Goal: Information Seeking & Learning: Check status

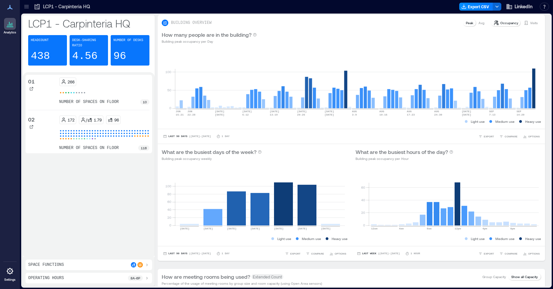
click at [27, 7] on icon at bounding box center [26, 6] width 7 height 7
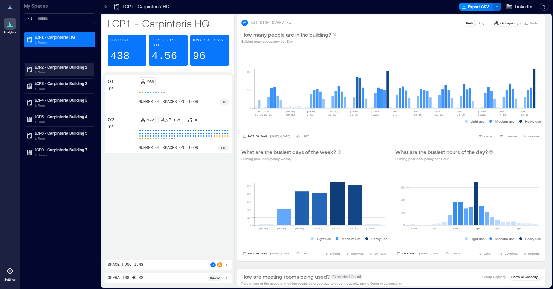
click at [60, 72] on p "1 Floor" at bounding box center [63, 72] width 56 height 5
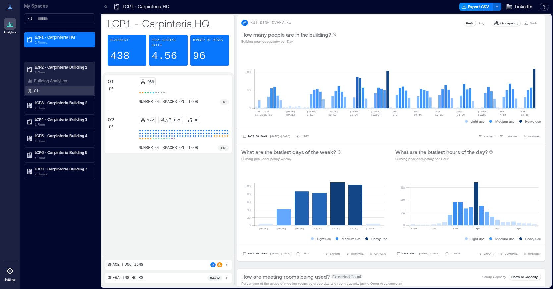
click at [43, 91] on div "01" at bounding box center [58, 90] width 64 height 7
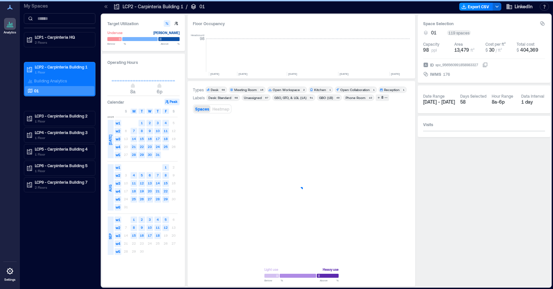
scroll to position [0, 1573]
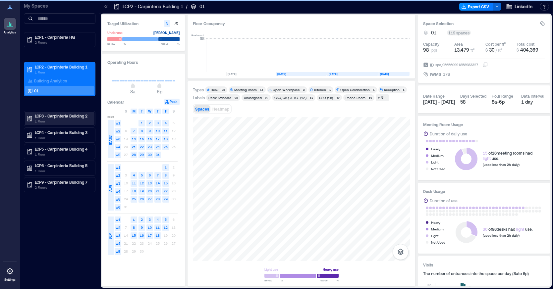
click at [58, 117] on p "LCP3 - Carpinteria Building 2" at bounding box center [63, 115] width 56 height 5
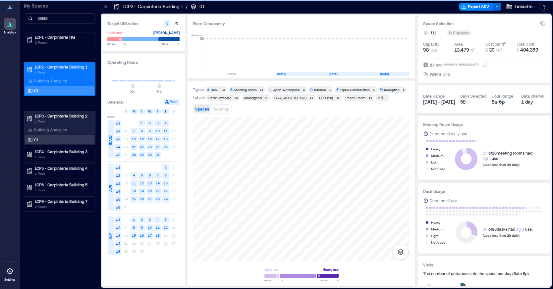
click at [35, 139] on p "01" at bounding box center [36, 139] width 5 height 5
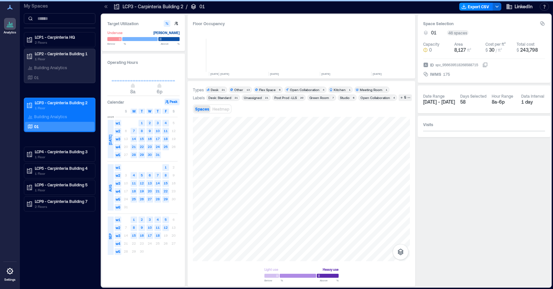
scroll to position [0, 1555]
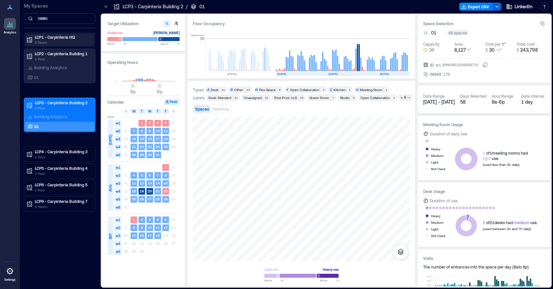
click at [48, 40] on p "2 Floors" at bounding box center [63, 42] width 56 height 5
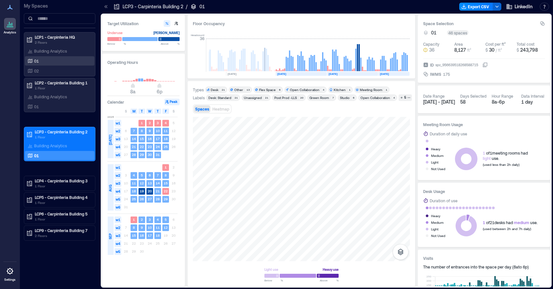
click at [53, 63] on div "01" at bounding box center [58, 61] width 64 height 7
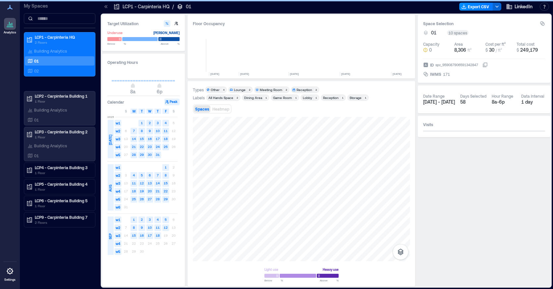
scroll to position [0, 1575]
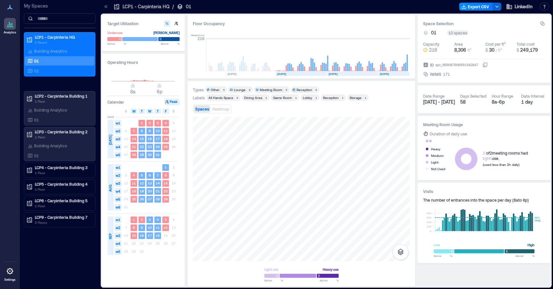
click at [220, 99] on div "All Hands Space" at bounding box center [220, 97] width 25 height 5
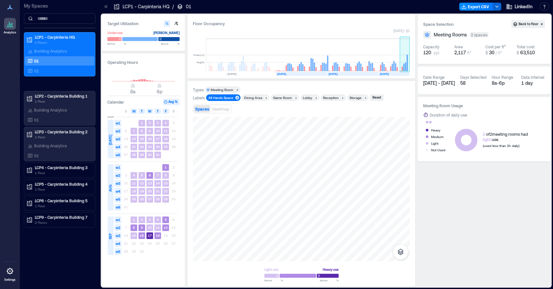
click at [407, 67] on rect at bounding box center [406, 63] width 1 height 17
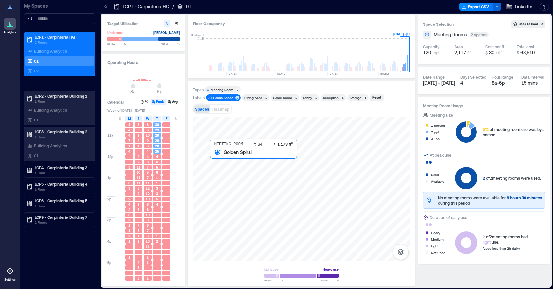
scroll to position [54, 0]
click at [238, 170] on div at bounding box center [301, 189] width 217 height 144
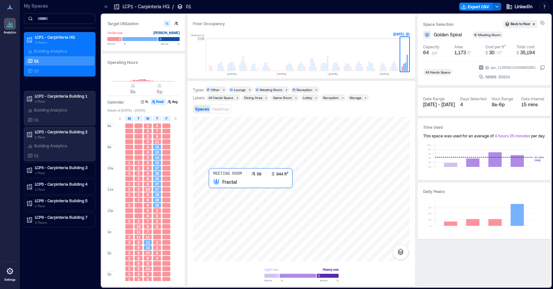
click at [233, 190] on div at bounding box center [301, 189] width 217 height 144
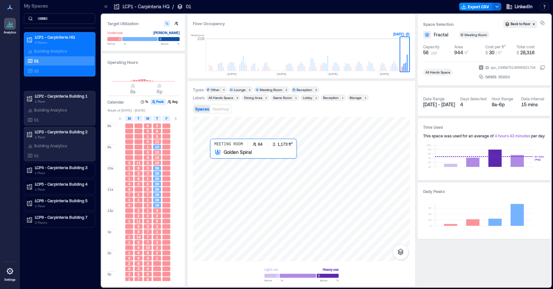
click at [227, 170] on div at bounding box center [301, 189] width 217 height 144
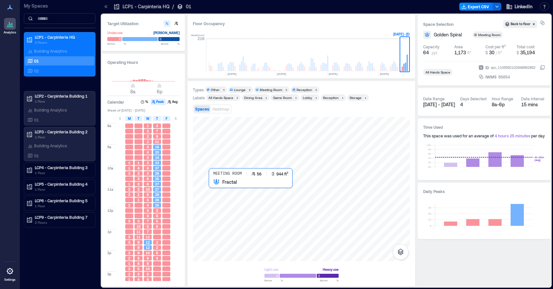
click at [231, 198] on div at bounding box center [301, 189] width 217 height 144
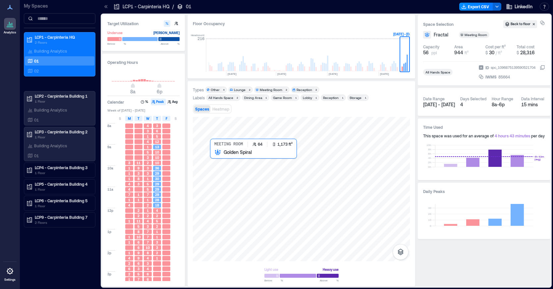
click at [240, 164] on div at bounding box center [301, 189] width 217 height 144
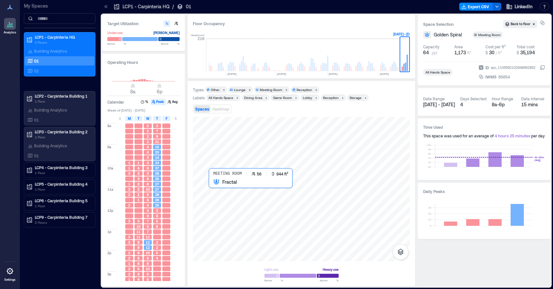
click at [239, 196] on div at bounding box center [301, 189] width 217 height 144
